Goal: Task Accomplishment & Management: Use online tool/utility

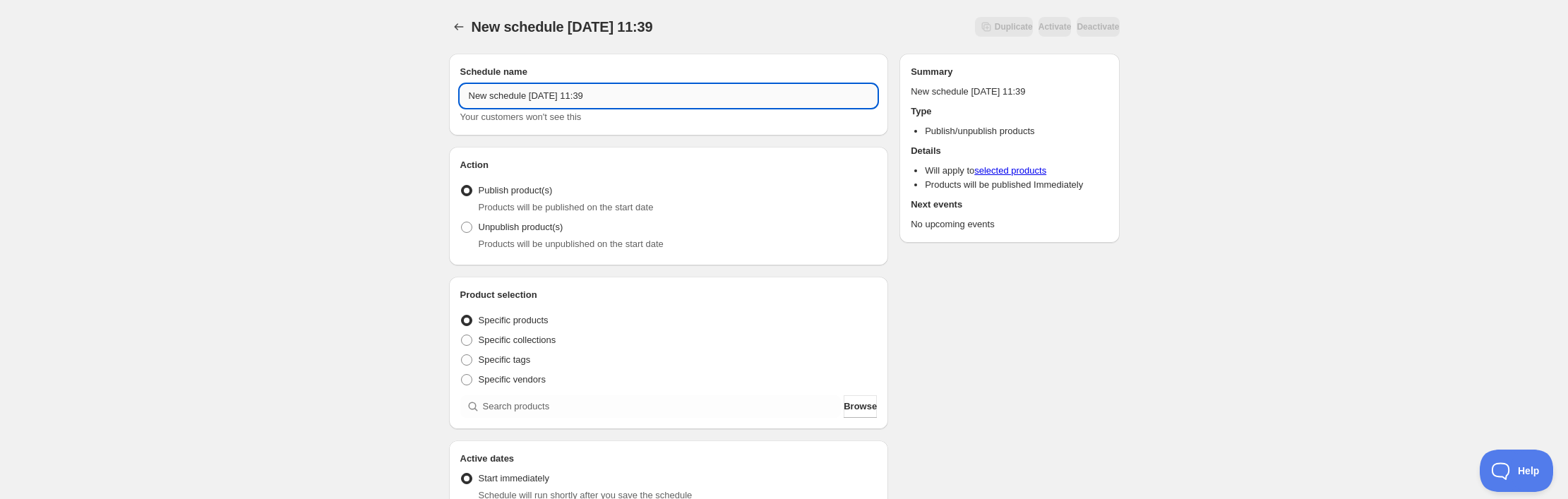
click at [590, 107] on input "New schedule [DATE] 11:39" at bounding box center [668, 96] width 417 height 22
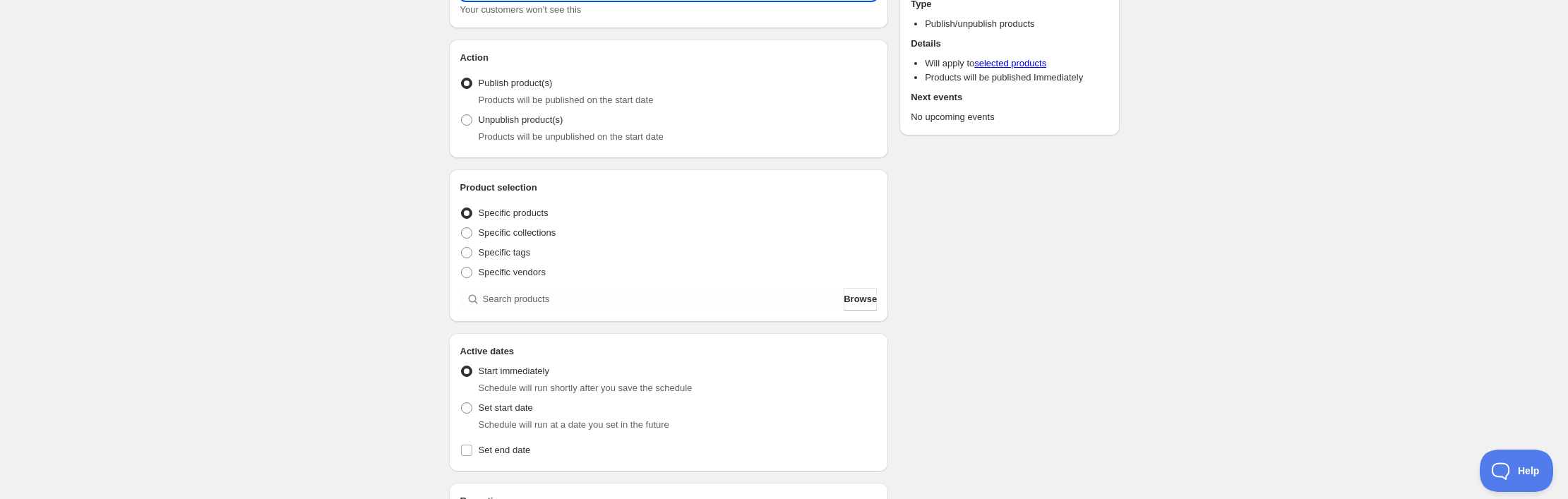
scroll to position [124, 0]
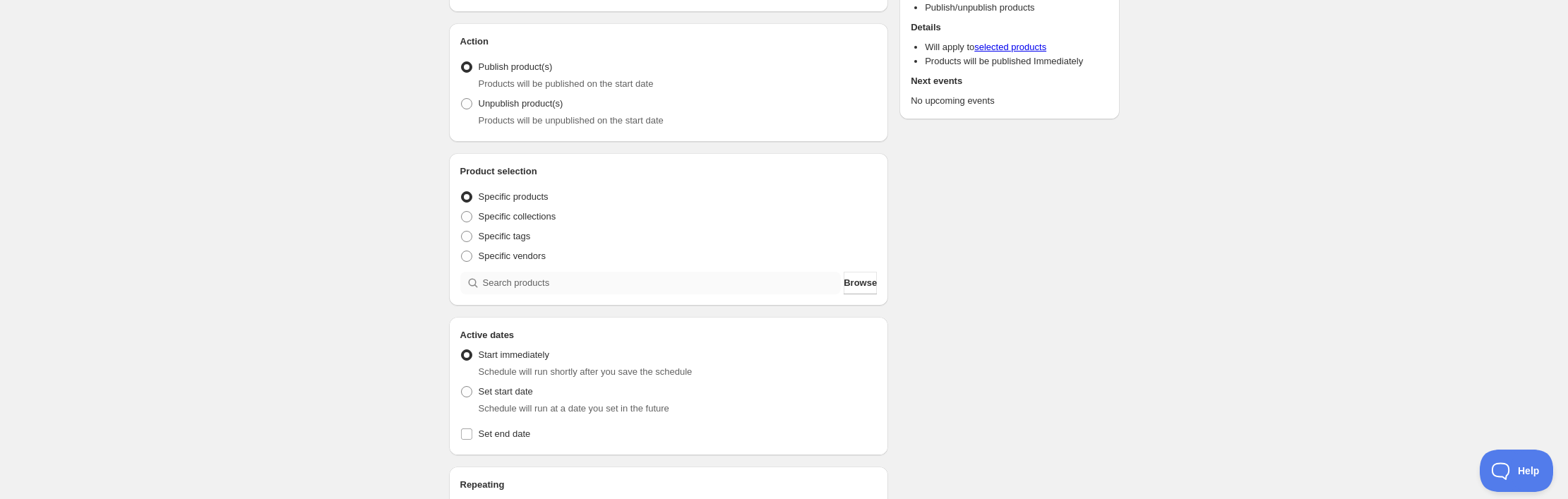
type input "Illusionist Release 2025"
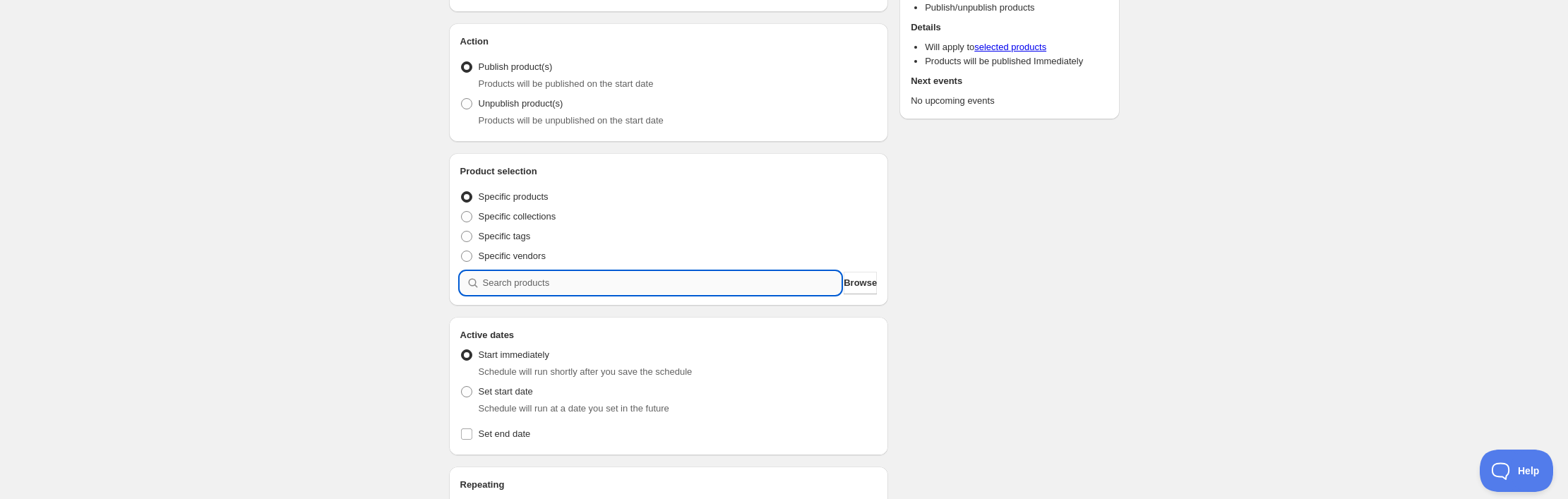
click at [552, 294] on input "search" at bounding box center [662, 283] width 359 height 22
type input "u"
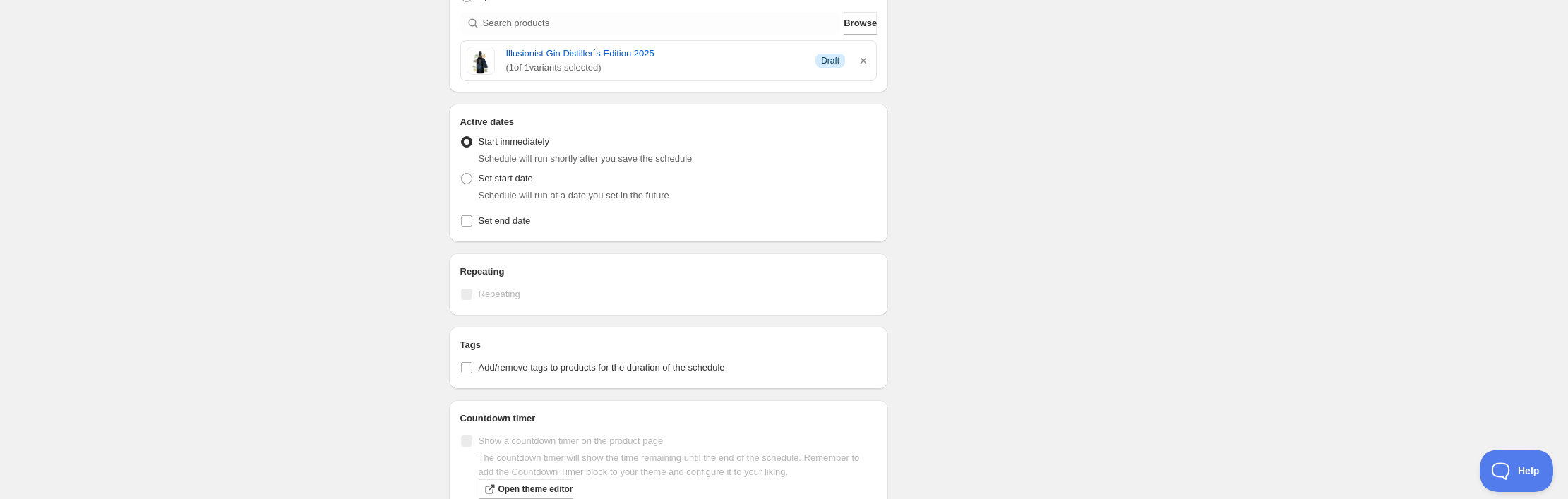
scroll to position [402, 0]
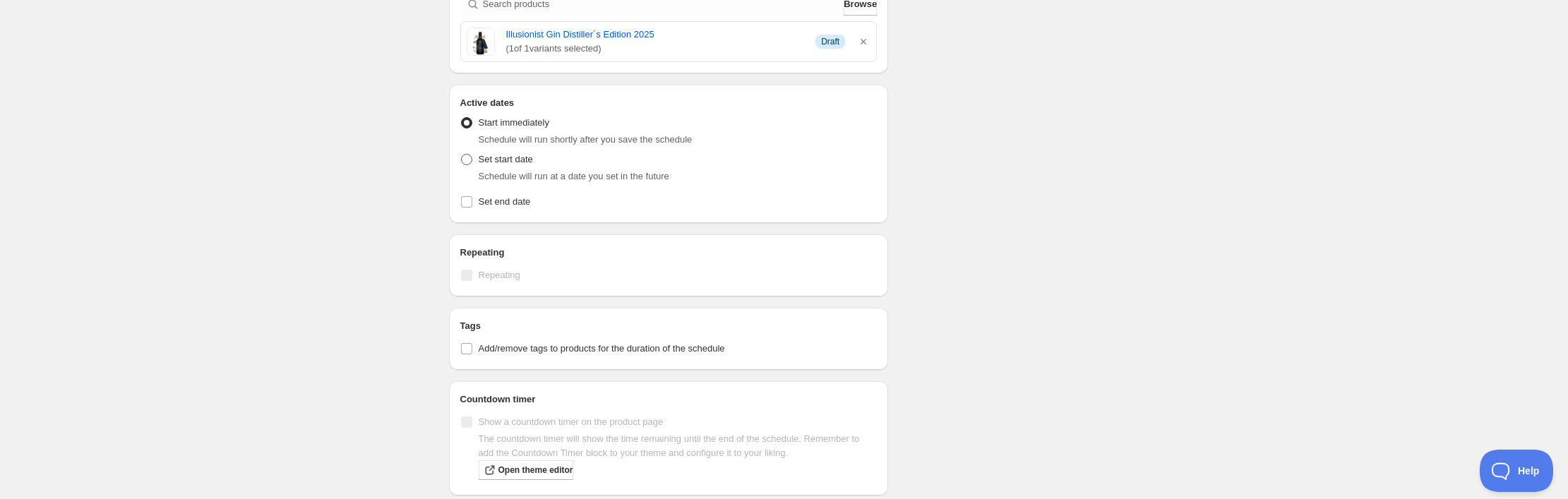
click at [461, 165] on span at bounding box center [466, 159] width 11 height 11
click at [461, 155] on input "Set start date" at bounding box center [461, 154] width 1 height 1
radio input "true"
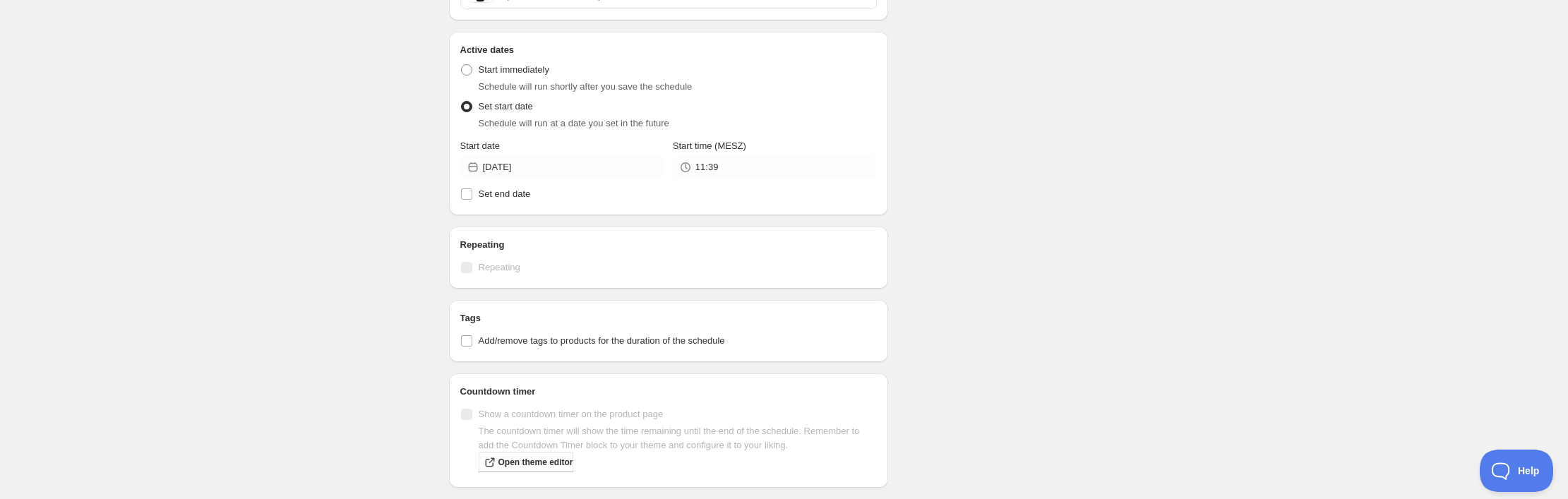
scroll to position [475, 0]
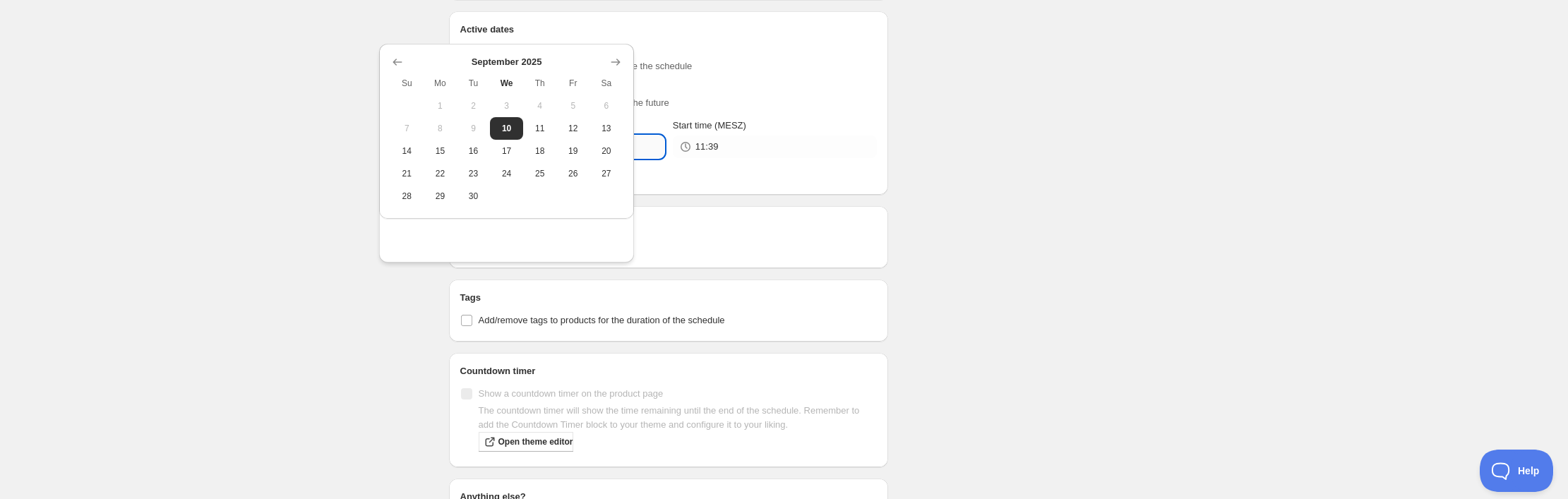
click at [514, 158] on input "[DATE]" at bounding box center [574, 147] width 182 height 22
click at [607, 134] on span "13" at bounding box center [606, 128] width 22 height 11
type input "[DATE]"
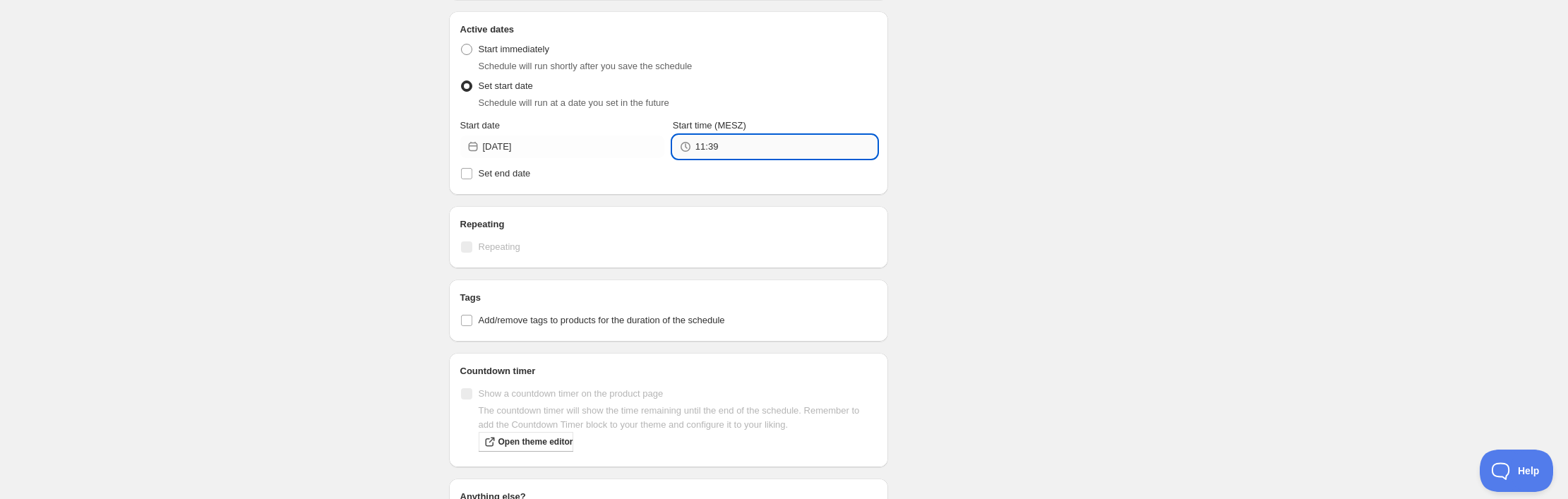
click at [696, 158] on input "11:39" at bounding box center [786, 147] width 182 height 22
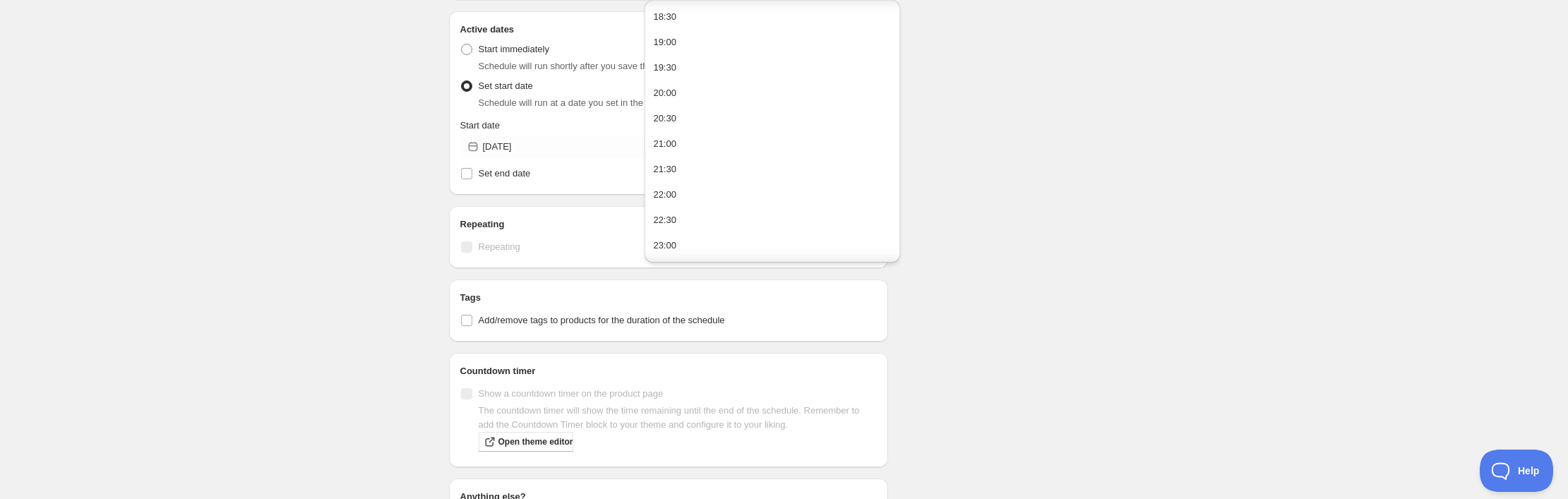
scroll to position [935, 0]
type input "18:00"
click at [969, 239] on div "Schedule name Illusionist Release 2025 Your customers won't see this Action Act…" at bounding box center [779, 115] width 682 height 1096
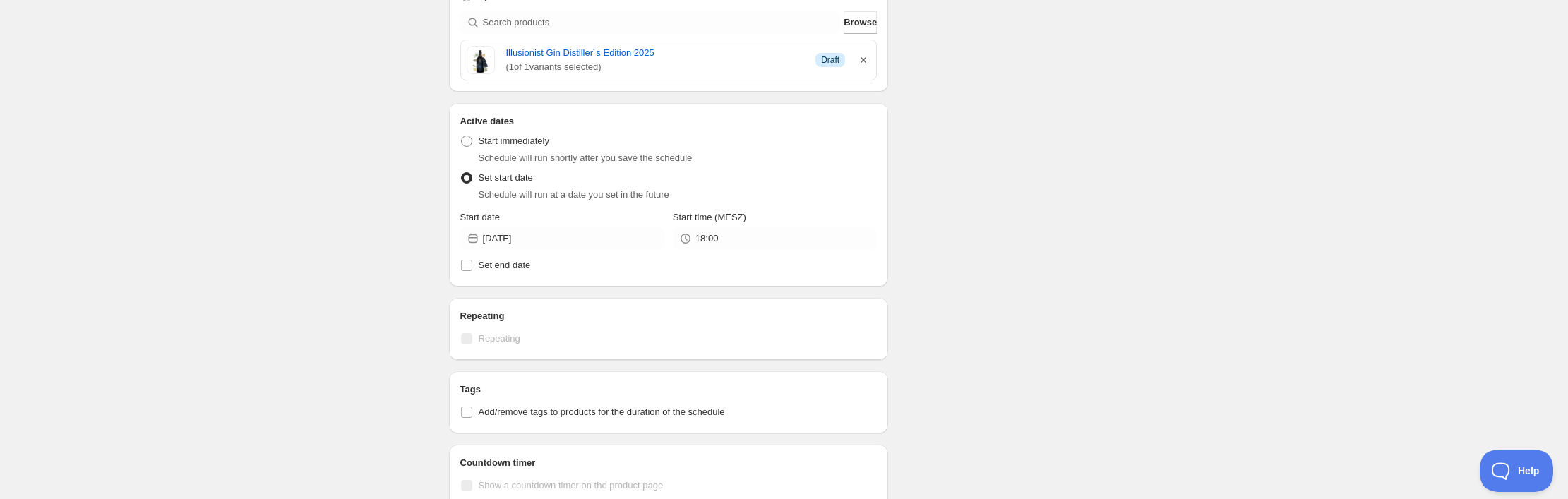
scroll to position [375, 0]
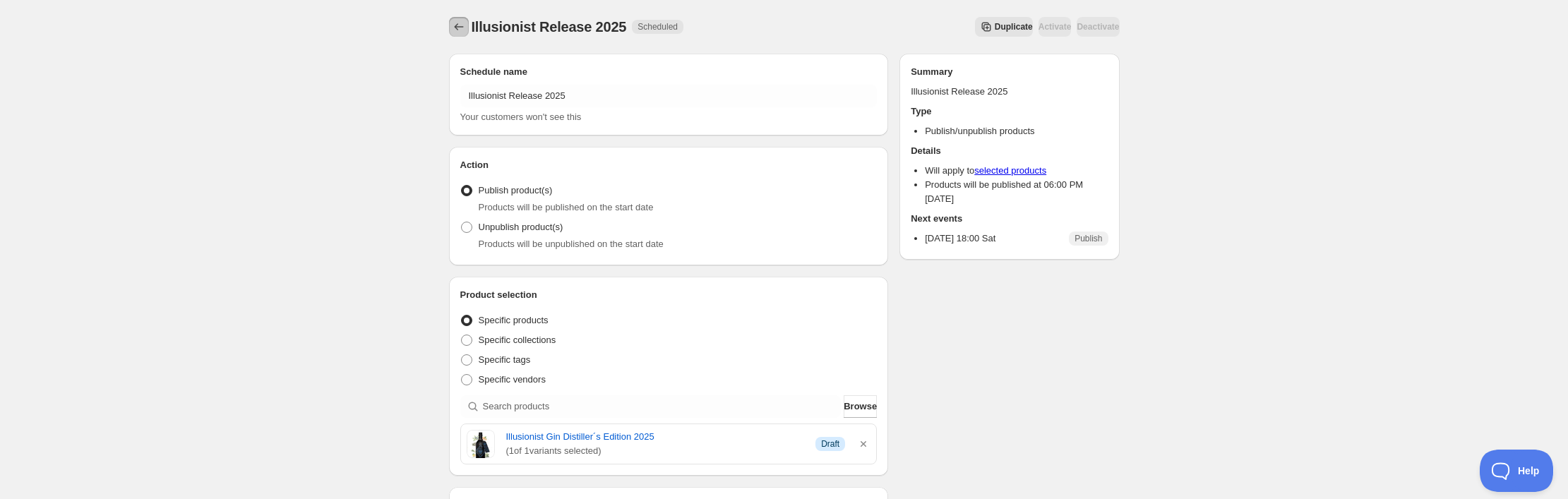
click at [452, 33] on icon "Schedules" at bounding box center [459, 27] width 14 height 14
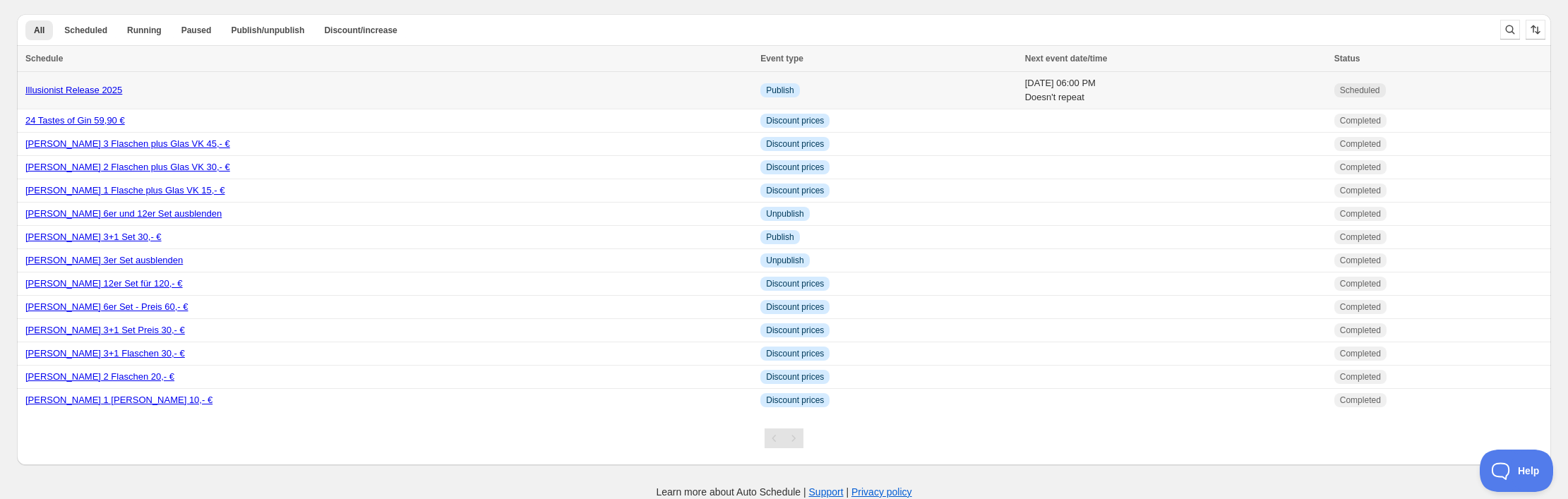
click at [122, 96] on link "Illusionist Release 2025" at bounding box center [73, 90] width 97 height 10
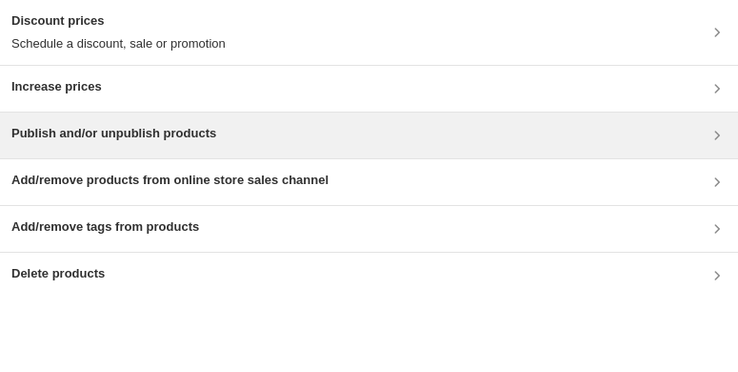
click at [341, 147] on div "Publish and/or unpublish products" at bounding box center [369, 135] width 716 height 23
